Goal: Check status: Check status

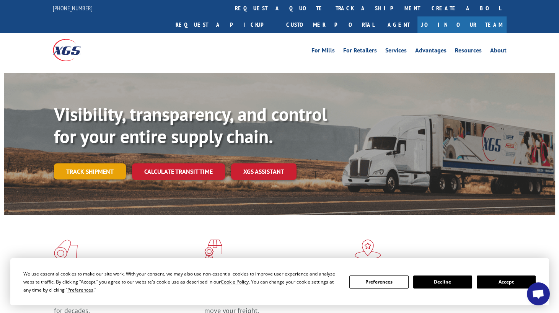
click at [52, 155] on div "Visibility, transparency, and control for your entire supply chain. Track shipm…" at bounding box center [279, 151] width 551 height 157
click at [56, 163] on link "Track shipment" at bounding box center [90, 171] width 72 height 16
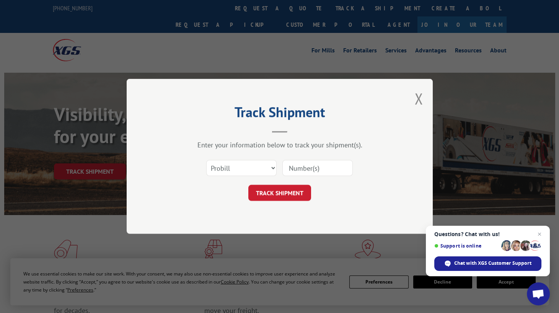
click at [307, 167] on input at bounding box center [318, 168] width 70 height 16
type input "S268-SHPT2514192"
click at [259, 190] on button "TRACK SHIPMENT" at bounding box center [279, 193] width 63 height 16
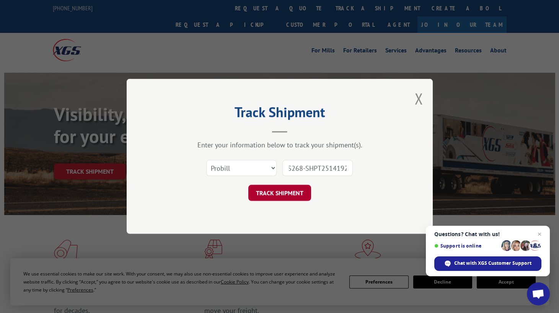
scroll to position [0, 0]
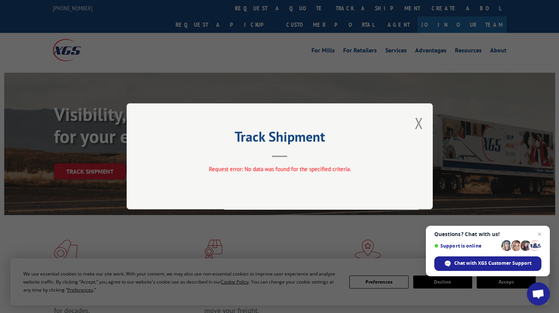
click at [340, 160] on div "Track Shipment Request error: No data was found for the specified criteria." at bounding box center [280, 156] width 306 height 106
click at [419, 123] on button "Close modal" at bounding box center [419, 123] width 8 height 20
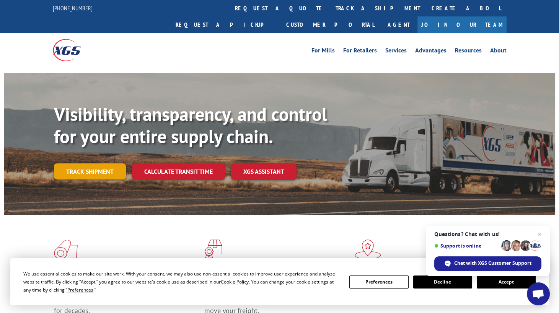
click at [98, 163] on link "Track shipment" at bounding box center [90, 171] width 72 height 16
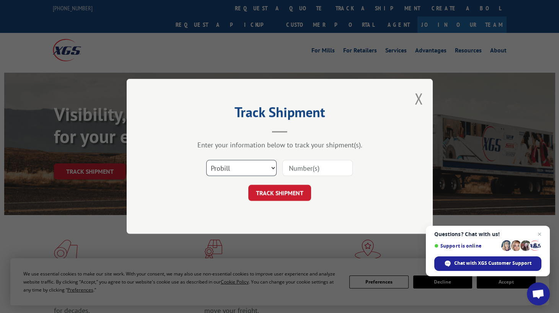
click at [259, 169] on select "Select category... Probill BOL PO" at bounding box center [241, 168] width 70 height 16
select select "bol"
click at [206, 160] on select "Select category... Probill BOL PO" at bounding box center [241, 168] width 70 height 16
click at [303, 175] on input at bounding box center [318, 168] width 70 height 16
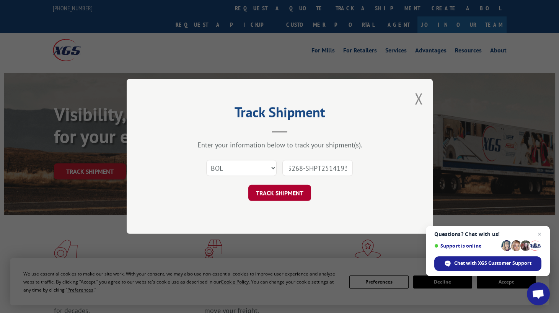
type input "S268-SHPT2514193"
click at [295, 185] on button "TRACK SHIPMENT" at bounding box center [279, 193] width 63 height 16
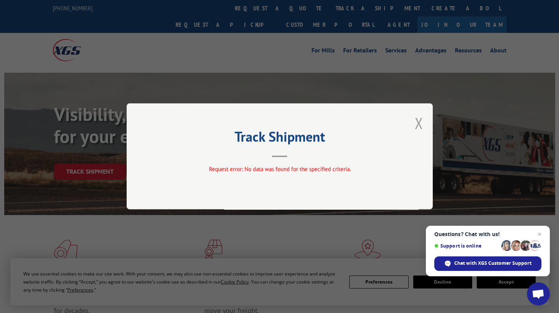
click at [418, 126] on button "Close modal" at bounding box center [419, 123] width 8 height 20
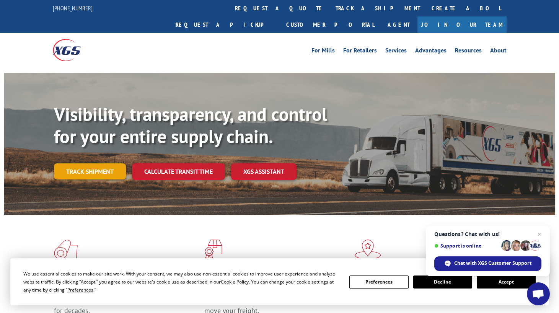
click at [104, 163] on link "Track shipment" at bounding box center [90, 171] width 72 height 16
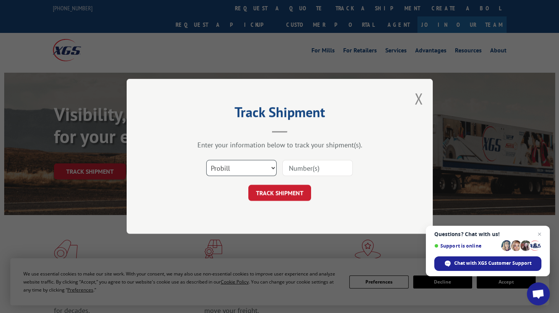
click at [236, 166] on select "Select category... Probill BOL PO" at bounding box center [241, 168] width 70 height 16
select select "bol"
click at [206, 160] on select "Select category... Probill BOL PO" at bounding box center [241, 168] width 70 height 16
click at [300, 168] on input at bounding box center [318, 168] width 70 height 16
type input "SHPT2514192"
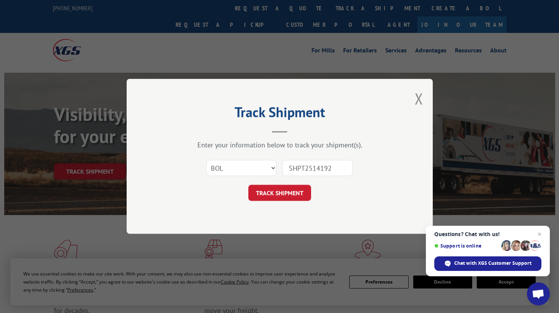
click button "TRACK SHIPMENT" at bounding box center [279, 193] width 63 height 16
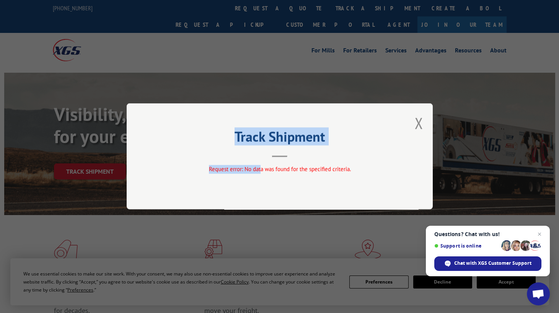
drag, startPoint x: 260, startPoint y: 161, endPoint x: 280, endPoint y: 156, distance: 20.1
click at [280, 156] on div "Track Shipment Request error: No data was found for the specified criteria." at bounding box center [280, 156] width 306 height 106
click at [280, 156] on hr at bounding box center [279, 157] width 15 height 2
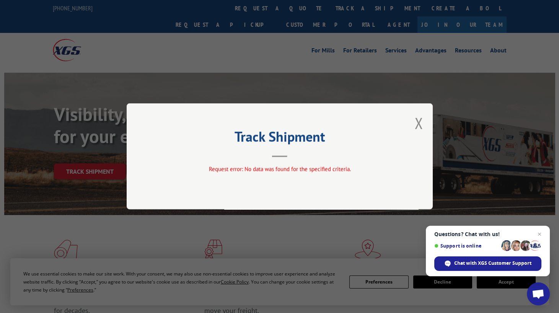
click at [423, 124] on div "Track Shipment Request error: No data was found for the specified criteria." at bounding box center [280, 156] width 306 height 106
click at [421, 124] on button "Close modal" at bounding box center [419, 123] width 8 height 20
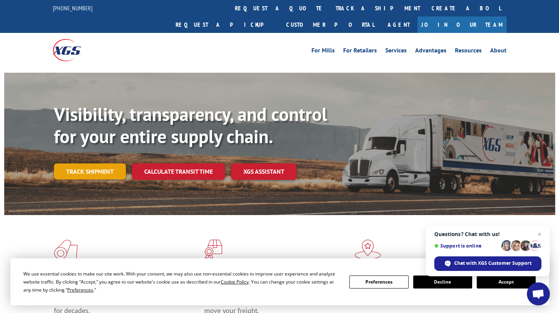
click at [103, 163] on link "Track shipment" at bounding box center [90, 171] width 72 height 16
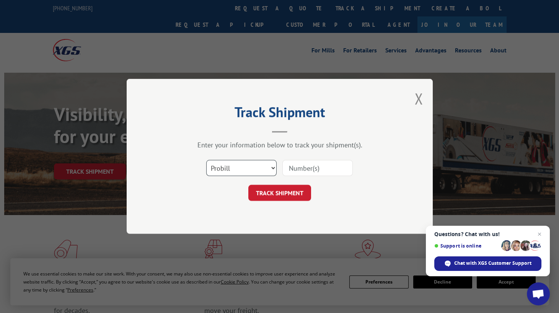
click at [242, 173] on select "Select category... Probill BOL PO" at bounding box center [241, 168] width 70 height 16
click at [280, 165] on div "Select category... Probill BOL PO" at bounding box center [280, 168] width 230 height 25
click at [263, 170] on select "Select category... Probill BOL PO" at bounding box center [241, 168] width 70 height 16
select select "bol"
click at [206, 160] on select "Select category... Probill BOL PO" at bounding box center [241, 168] width 70 height 16
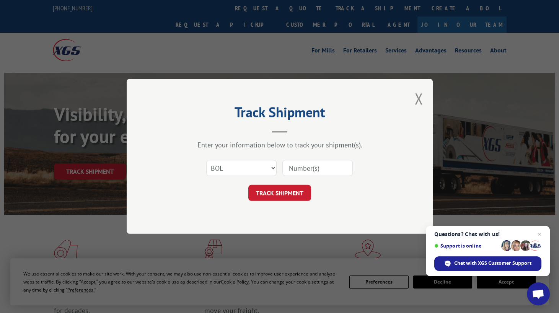
click at [314, 168] on input at bounding box center [318, 168] width 70 height 16
type input "2514192"
click button "TRACK SHIPMENT" at bounding box center [279, 193] width 63 height 16
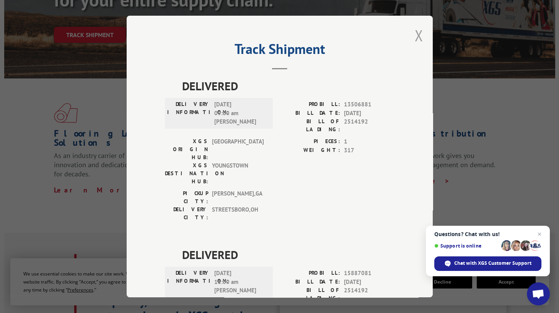
click at [415, 30] on button "Close modal" at bounding box center [419, 35] width 8 height 20
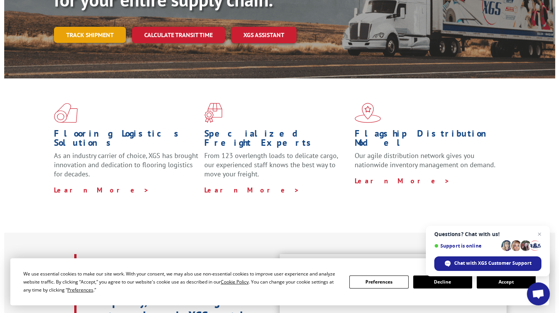
click at [105, 27] on link "Track shipment" at bounding box center [90, 35] width 72 height 16
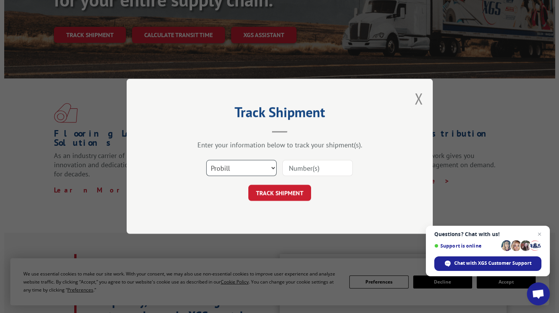
click at [266, 163] on select "Select category... Probill BOL PO" at bounding box center [241, 168] width 70 height 16
select select "bol"
click at [206, 160] on select "Select category... Probill BOL PO" at bounding box center [241, 168] width 70 height 16
click at [299, 172] on input at bounding box center [318, 168] width 70 height 16
paste input "09082025FUSIONTURF"
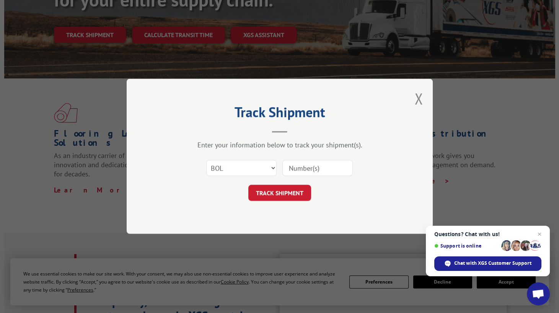
type input "09082025FUSIONTURF"
click button "TRACK SHIPMENT" at bounding box center [279, 193] width 63 height 16
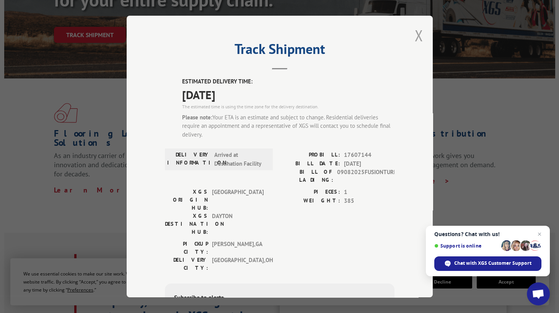
click at [415, 27] on button "Close modal" at bounding box center [419, 35] width 8 height 20
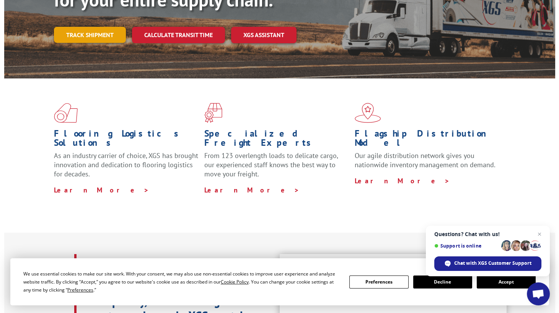
click at [73, 27] on link "Track shipment" at bounding box center [90, 35] width 72 height 16
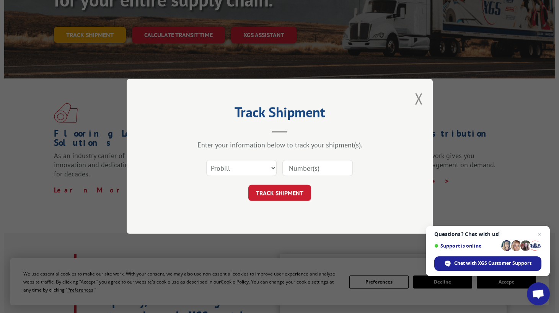
scroll to position [0, 0]
click at [305, 162] on input at bounding box center [318, 168] width 70 height 16
paste input "jack0904"
type input "jack0904"
click button "TRACK SHIPMENT" at bounding box center [279, 193] width 63 height 16
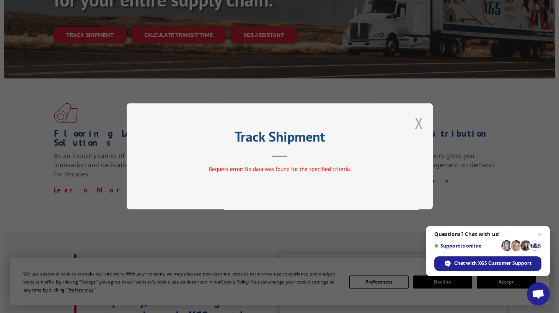
click at [418, 126] on button "Close modal" at bounding box center [419, 123] width 8 height 20
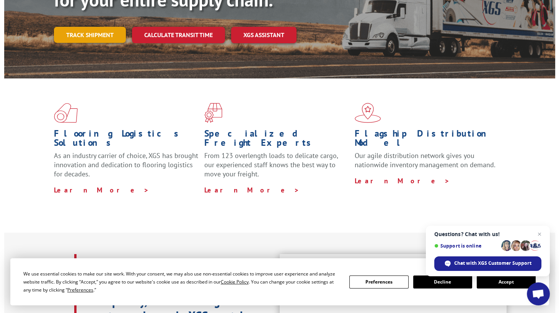
click at [96, 27] on link "Track shipment" at bounding box center [90, 35] width 72 height 16
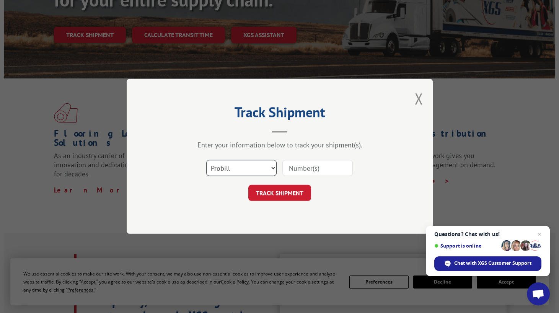
click at [214, 160] on select "Select category... Probill BOL PO" at bounding box center [241, 168] width 70 height 16
select select "bol"
click at [206, 160] on select "Select category... Probill BOL PO" at bounding box center [241, 168] width 70 height 16
click at [317, 174] on input at bounding box center [318, 168] width 70 height 16
paste input "jack0904"
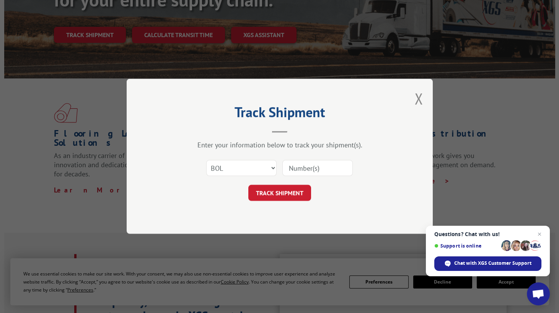
type input "jack0904"
click button "TRACK SHIPMENT" at bounding box center [279, 193] width 63 height 16
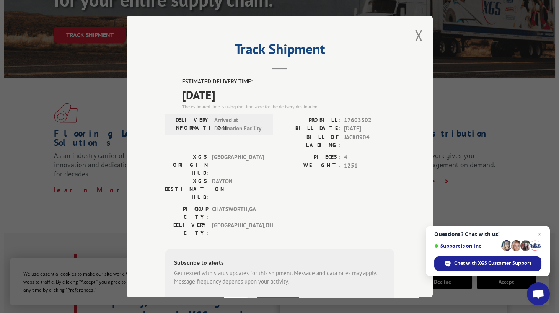
click at [410, 35] on div "Track Shipment ESTIMATED DELIVERY TIME: [DATE] The estimated time is using the …" at bounding box center [280, 157] width 306 height 282
click at [423, 37] on div "Track Shipment ESTIMATED DELIVERY TIME: [DATE] The estimated time is using the …" at bounding box center [280, 157] width 306 height 282
drag, startPoint x: 415, startPoint y: 36, endPoint x: 357, endPoint y: 113, distance: 97.1
click at [357, 113] on div "Track Shipment ESTIMATED DELIVERY TIME: [DATE] The estimated time is using the …" at bounding box center [280, 157] width 306 height 282
click at [357, 113] on div "ESTIMATED DELIVERY TIME: [DATE] The estimated time is using the time zone for t…" at bounding box center [280, 214] width 230 height 275
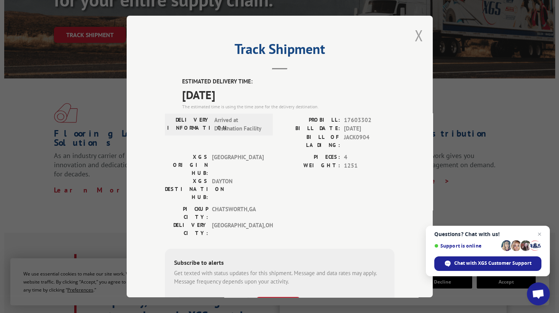
click at [416, 37] on button "Close modal" at bounding box center [419, 35] width 8 height 20
